Goal: Information Seeking & Learning: Learn about a topic

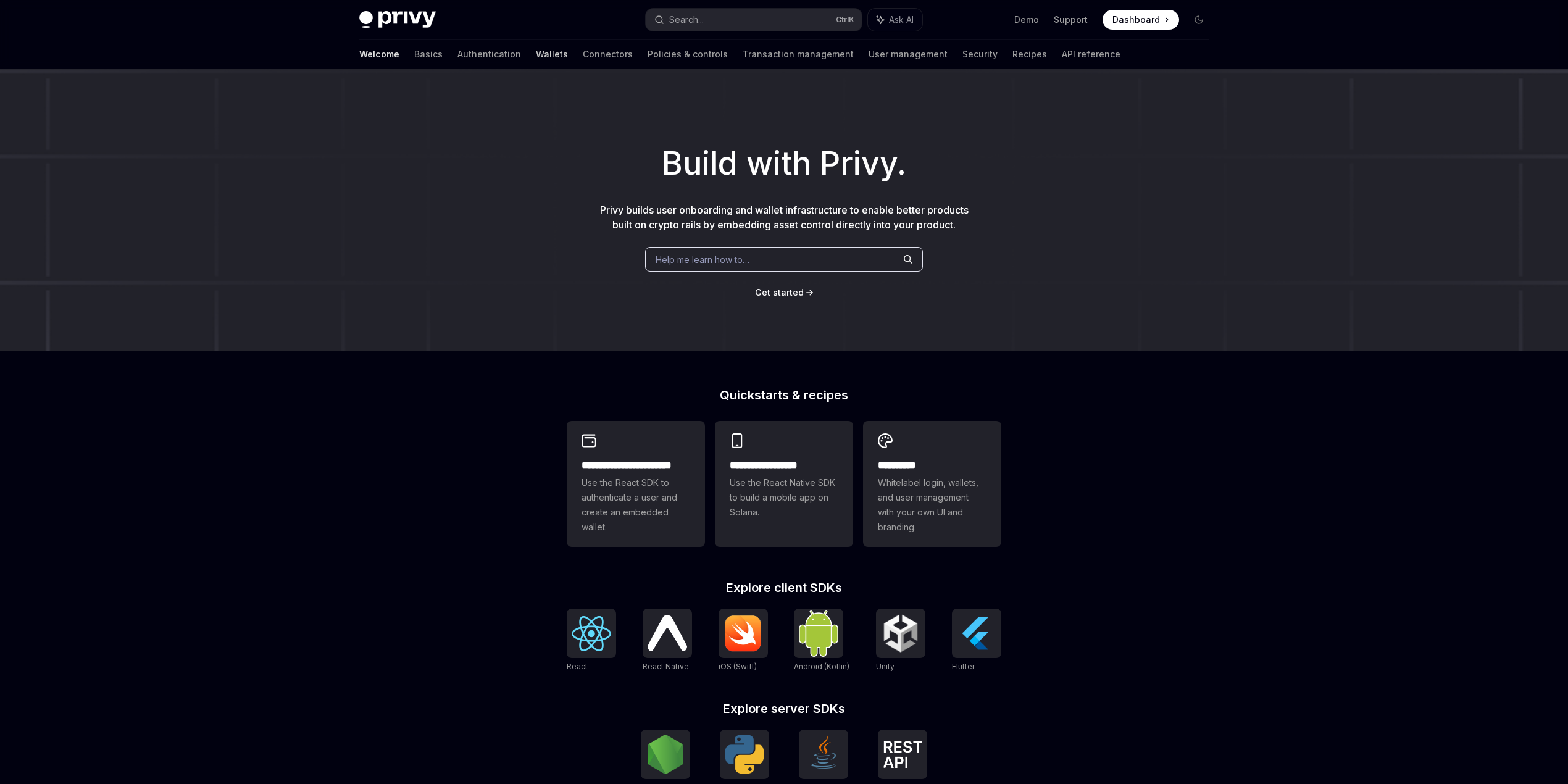
click at [536, 57] on link "Wallets" at bounding box center [552, 54] width 32 height 29
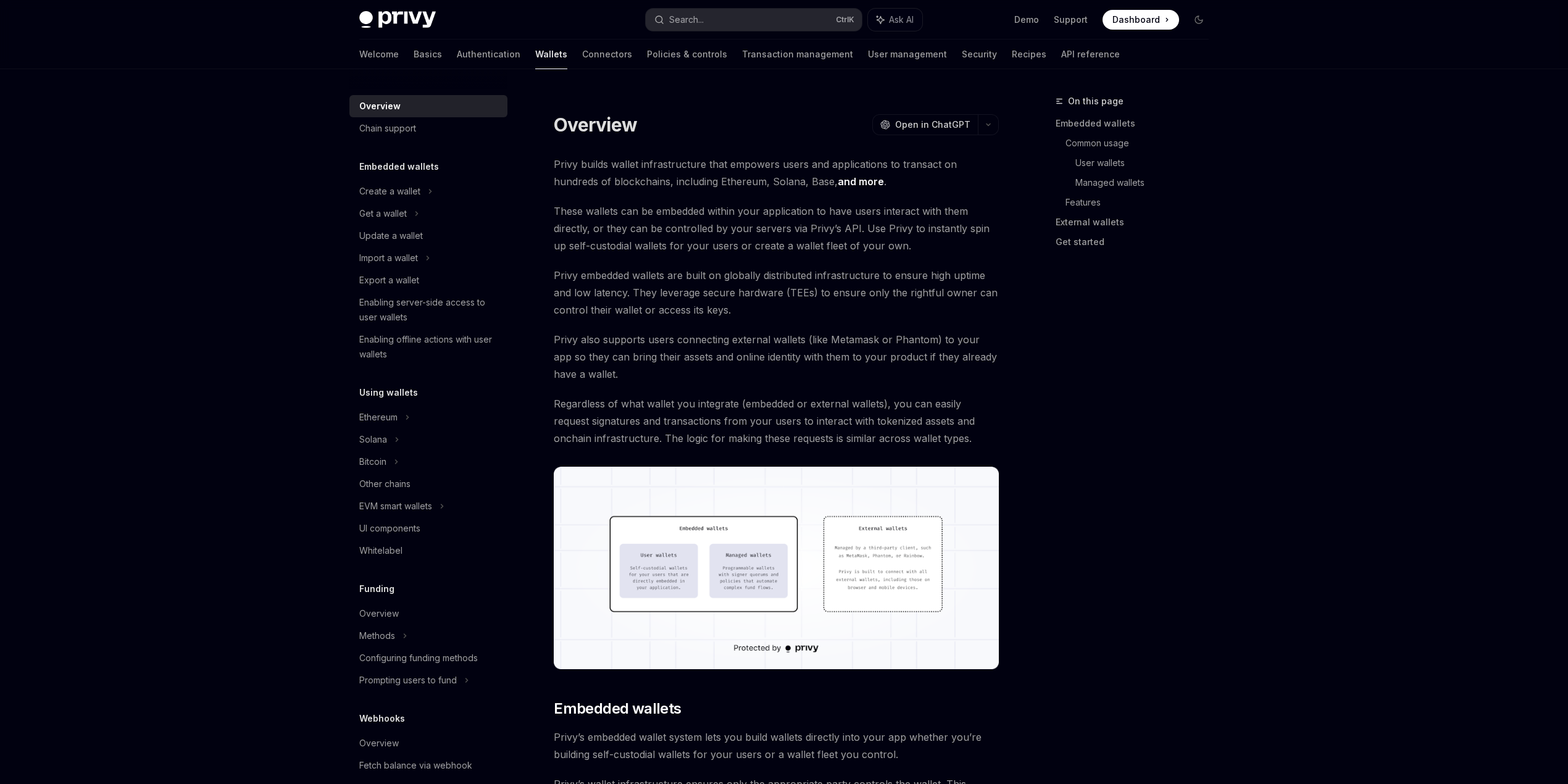
type textarea "*"
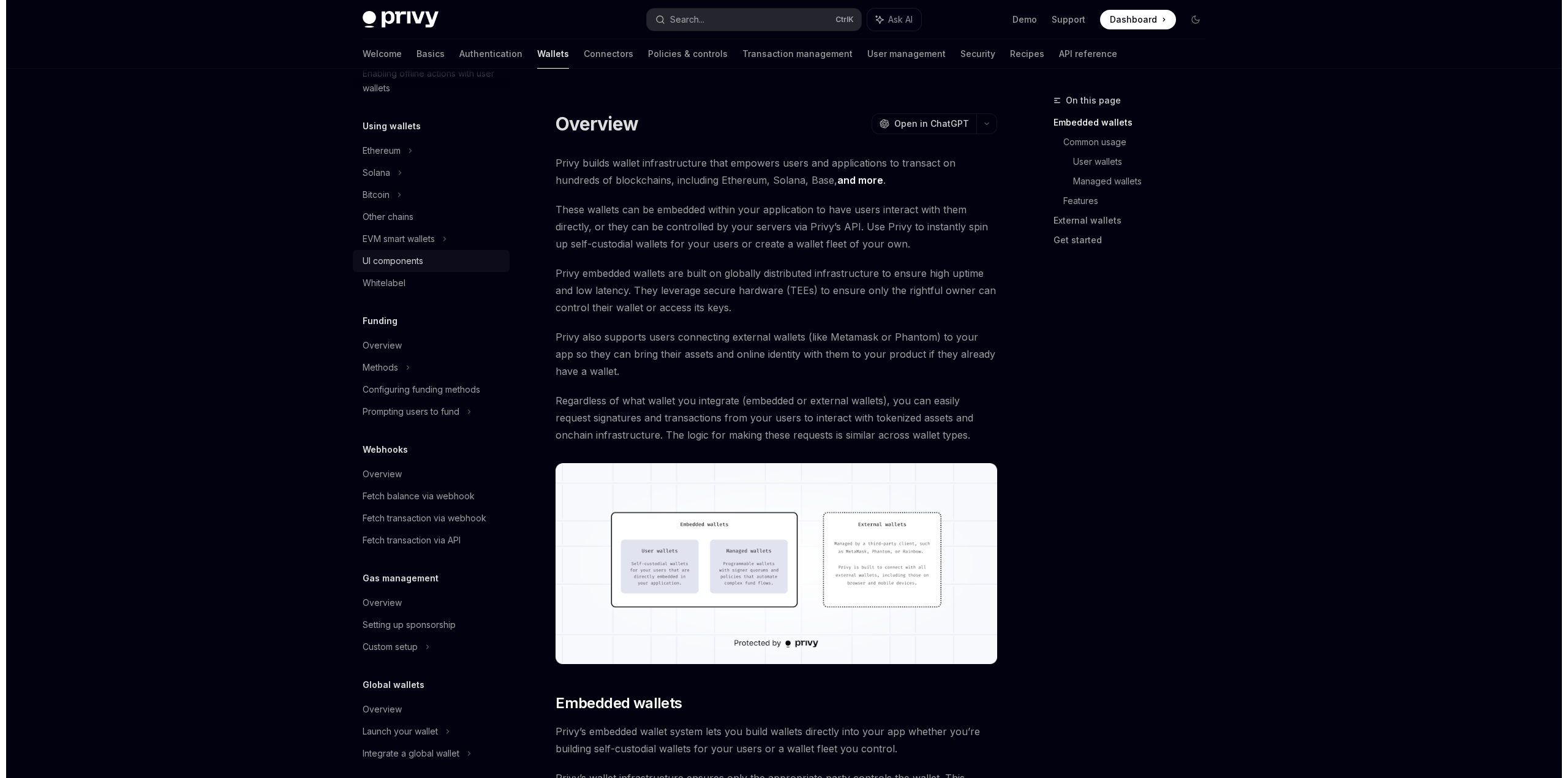
scroll to position [275, 0]
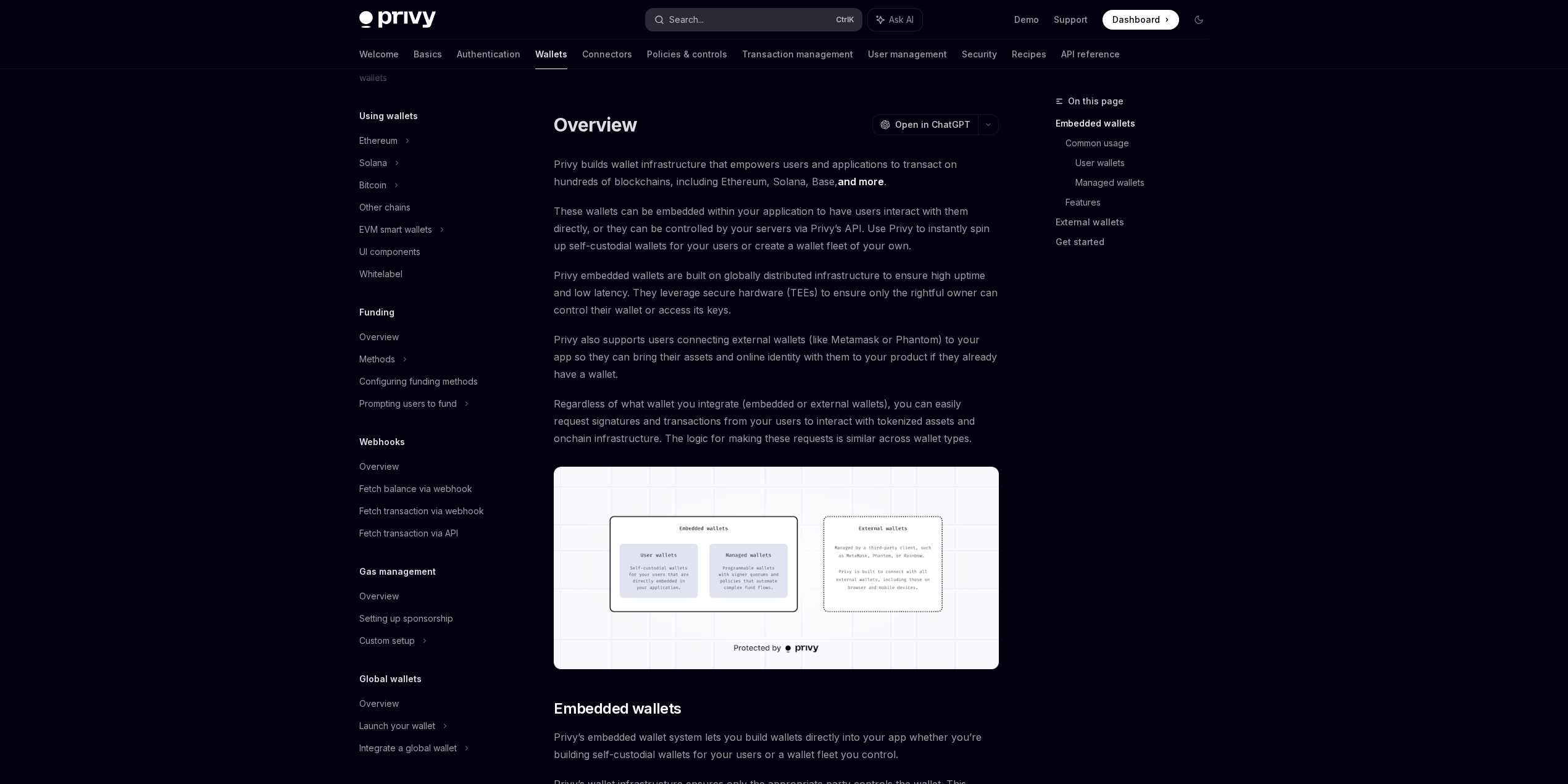
click at [712, 15] on button "Search... Ctrl K" at bounding box center [754, 19] width 216 height 22
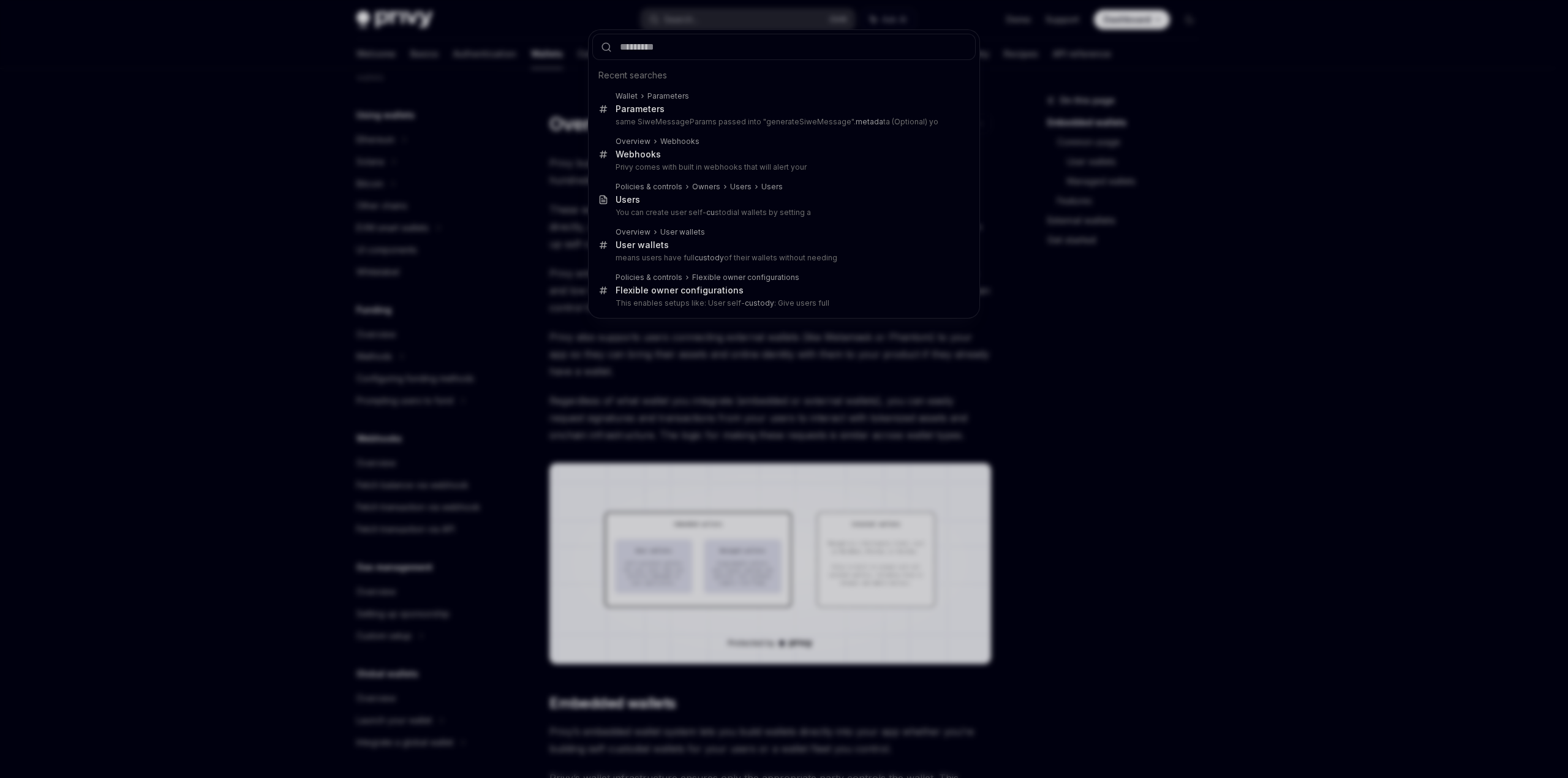
type input "*"
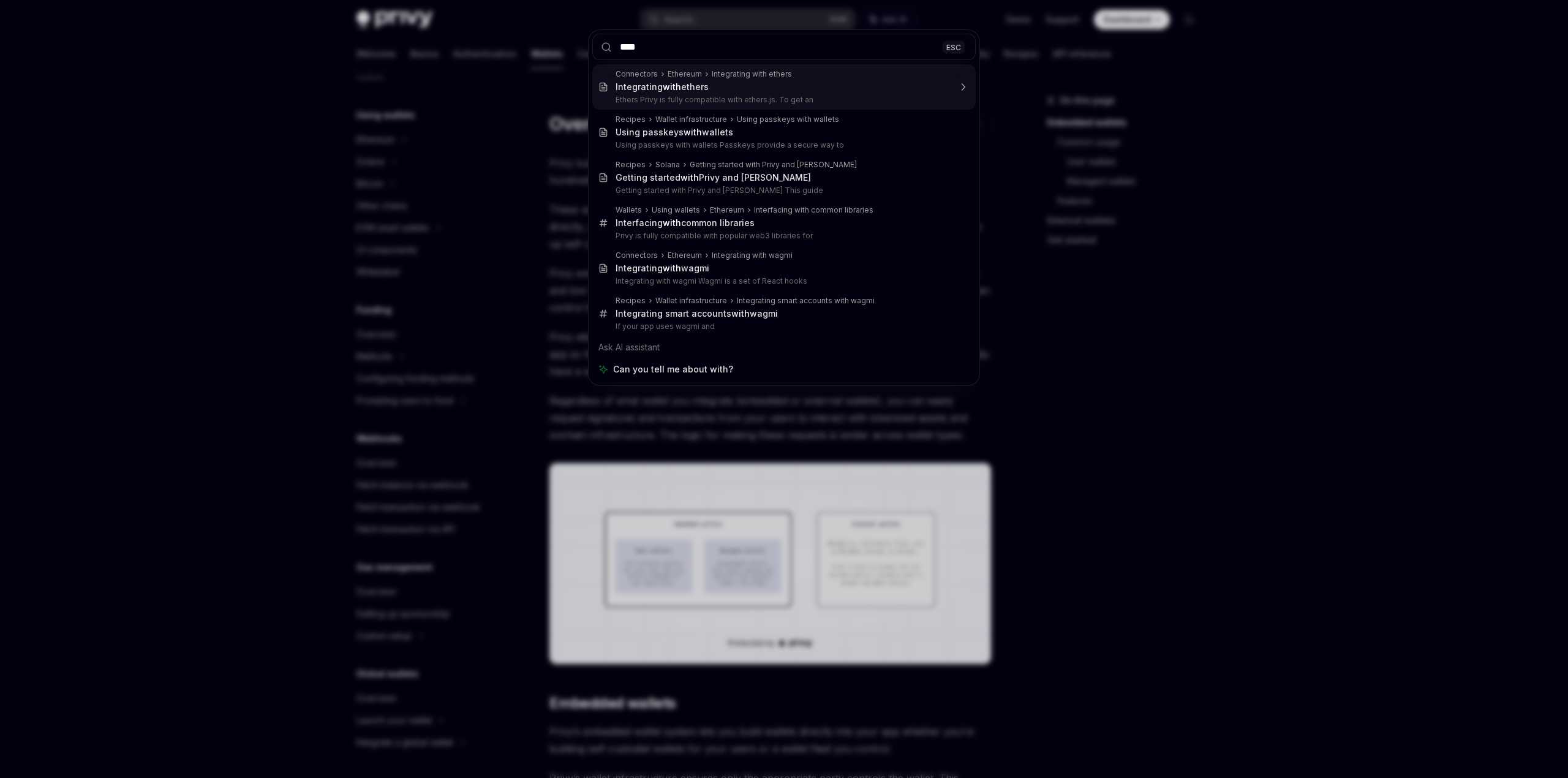
type input "*****"
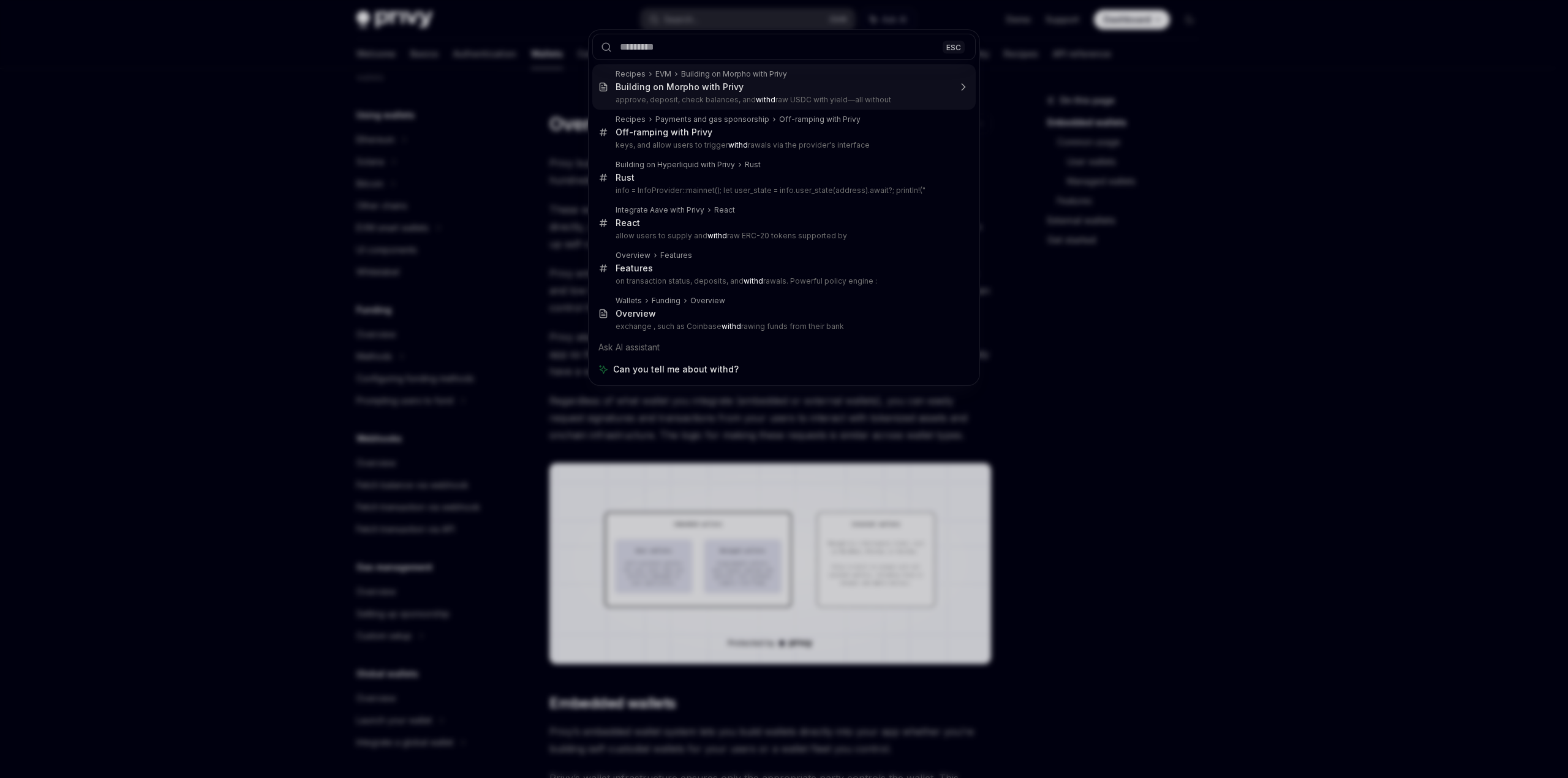
type textarea "*"
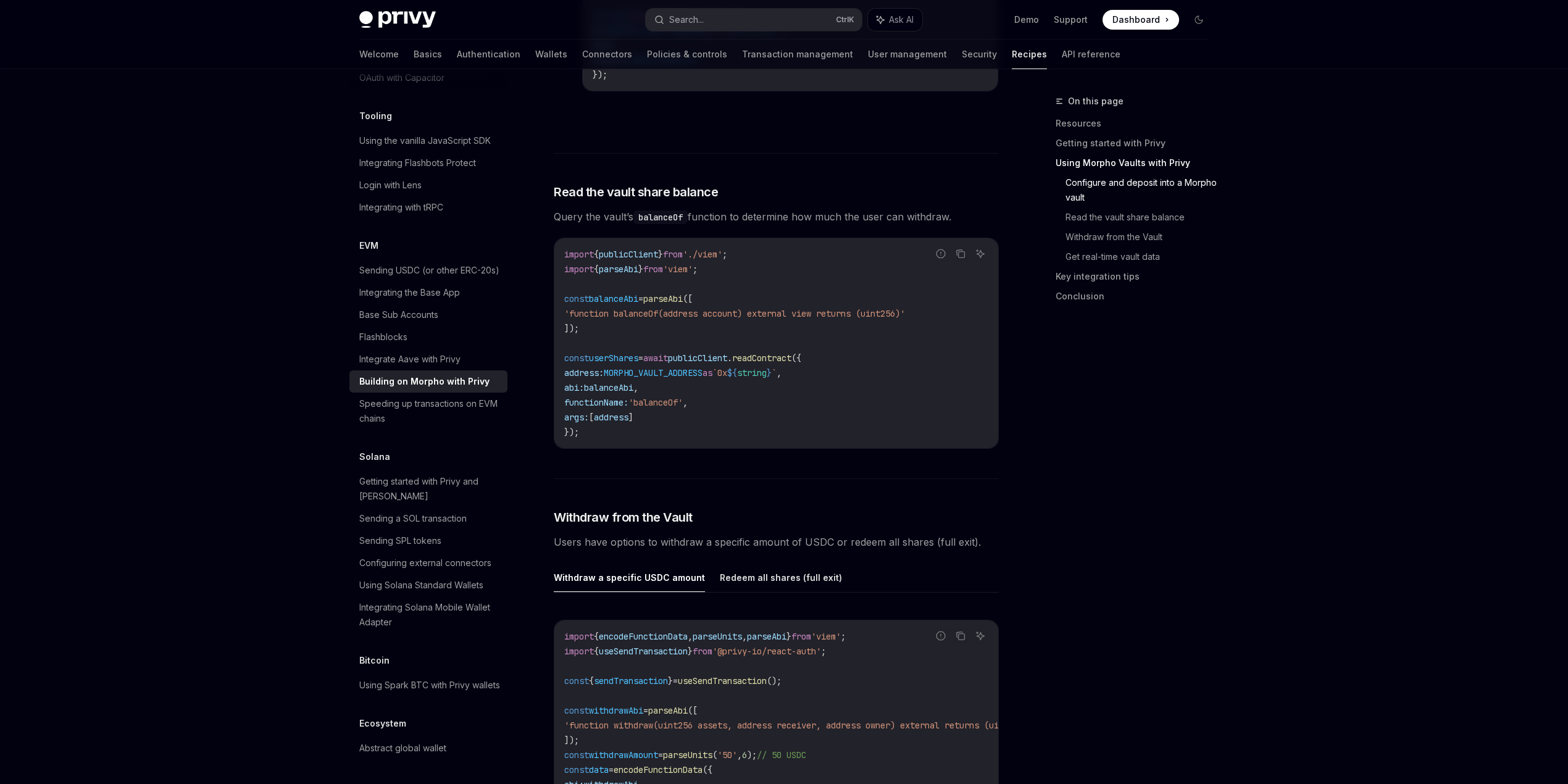
scroll to position [1715, 0]
